Goal: Transaction & Acquisition: Purchase product/service

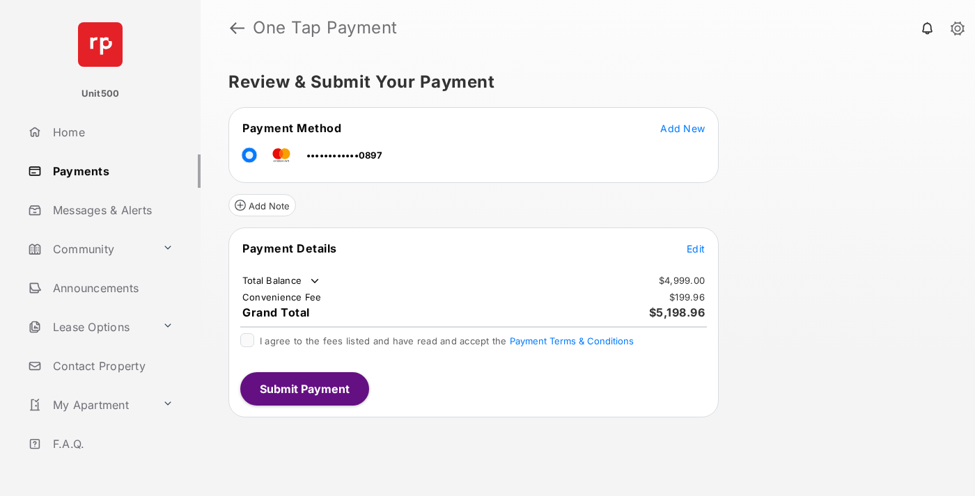
click at [696, 249] on span "Edit" at bounding box center [696, 249] width 18 height 12
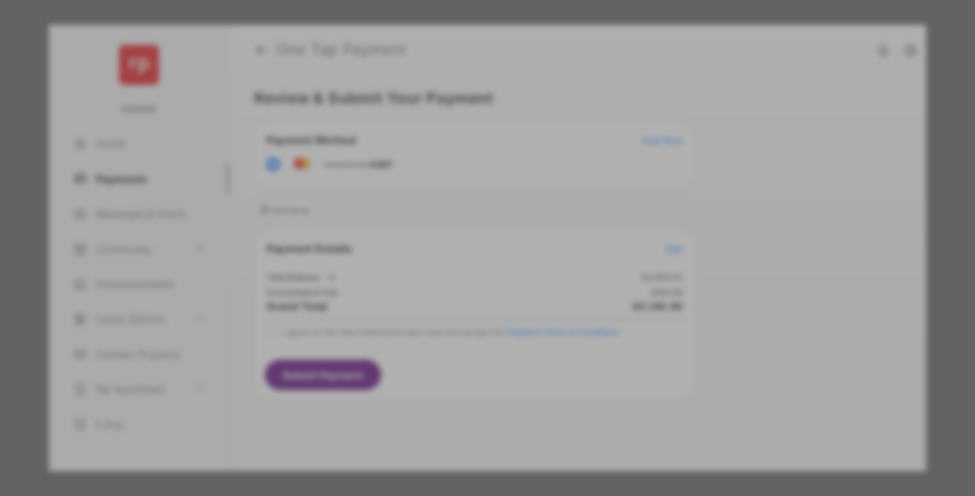
click at [462, 280] on div "Other Amount" at bounding box center [462, 280] width 226 height 24
type input "****"
click at [440, 390] on button "Save" at bounding box center [440, 389] width 70 height 33
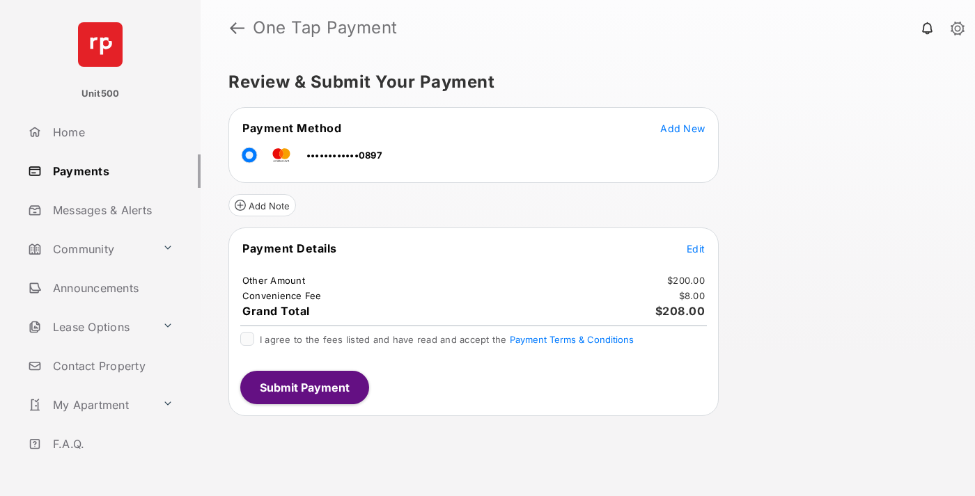
click at [696, 249] on span "Edit" at bounding box center [696, 249] width 18 height 12
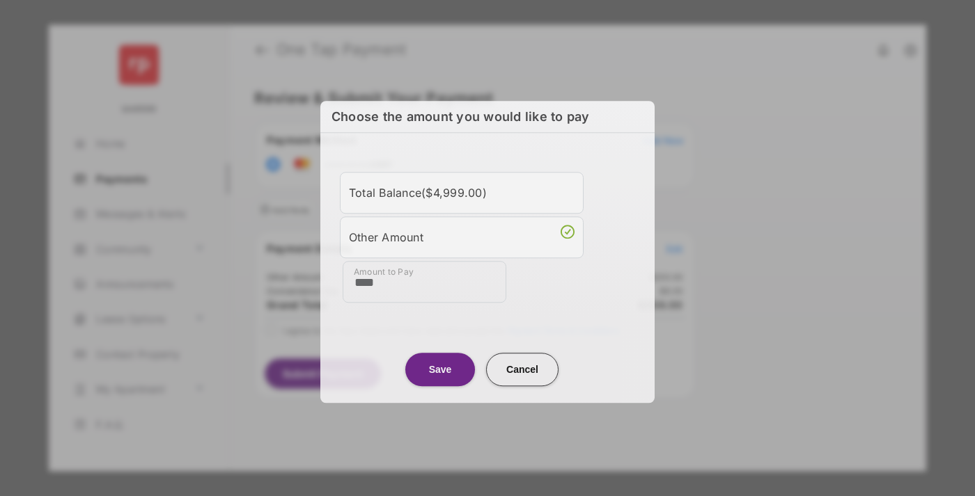
click at [440, 366] on button "Save" at bounding box center [440, 369] width 70 height 33
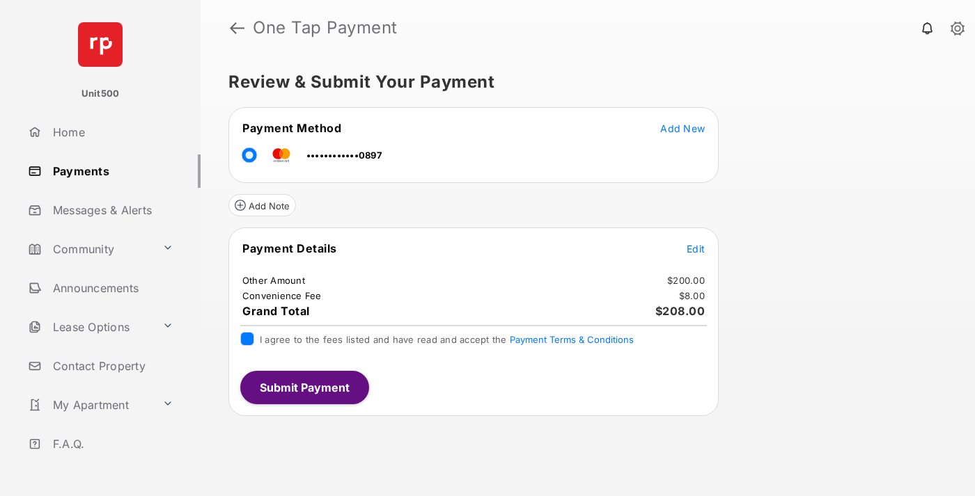
click at [304, 387] on button "Submit Payment" at bounding box center [304, 387] width 129 height 33
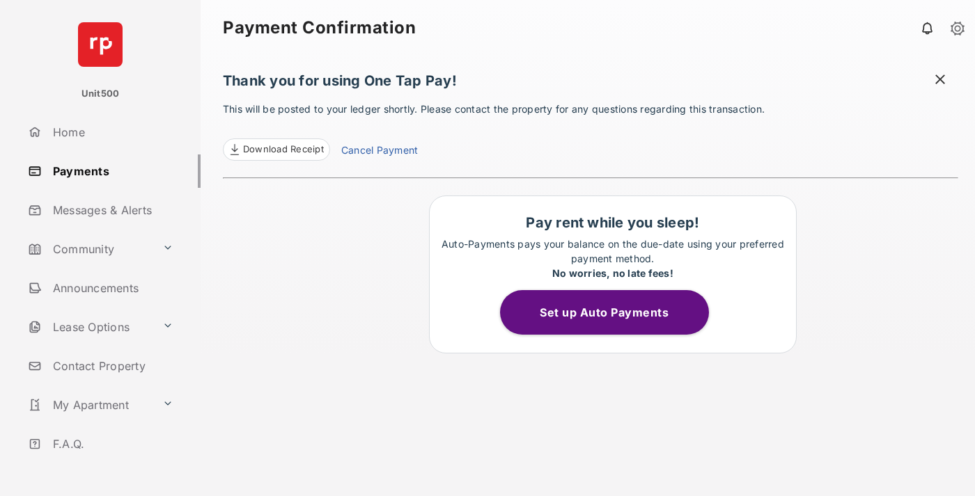
click at [276, 150] on span "Download Receipt" at bounding box center [283, 150] width 81 height 14
click at [940, 81] on span at bounding box center [940, 80] width 14 height 17
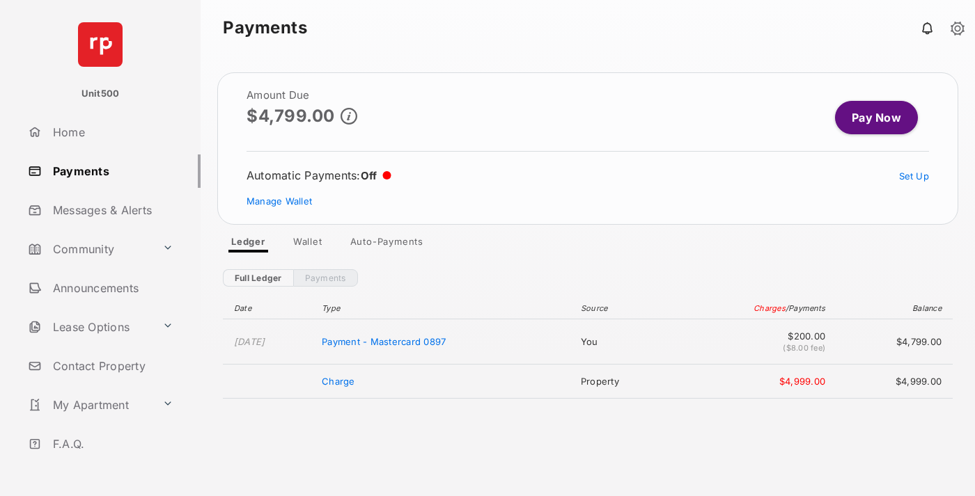
click at [279, 201] on link "Manage Wallet" at bounding box center [278, 201] width 65 height 11
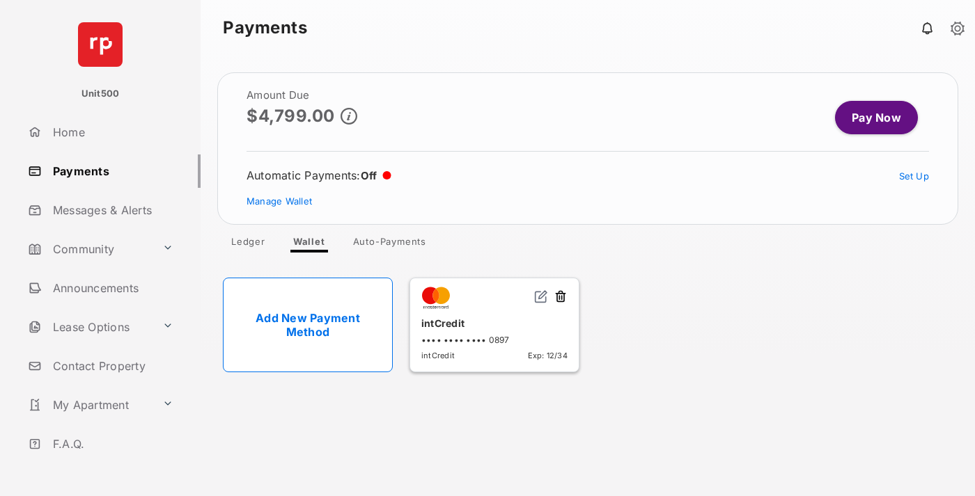
click at [560, 297] on button at bounding box center [561, 298] width 14 height 16
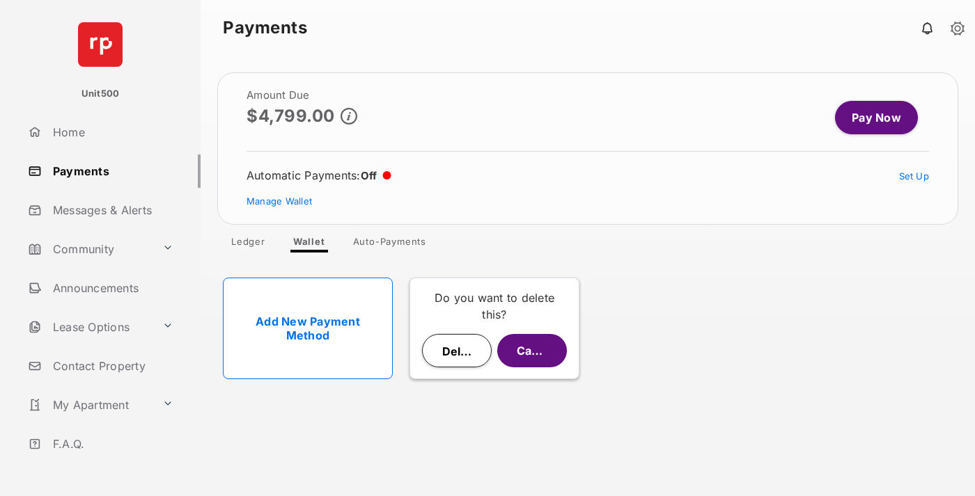
click at [457, 351] on button "Delete" at bounding box center [457, 350] width 70 height 33
